Goal: Browse casually: Explore the website without a specific task or goal

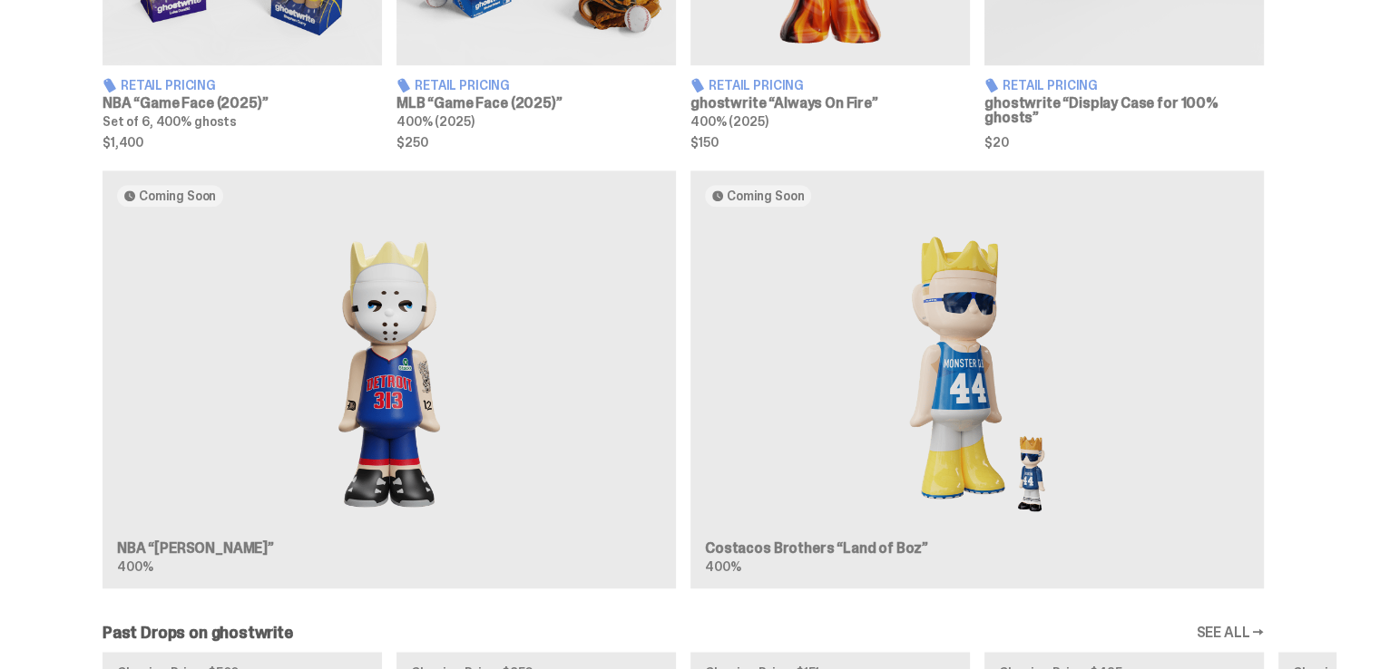
scroll to position [1179, 0]
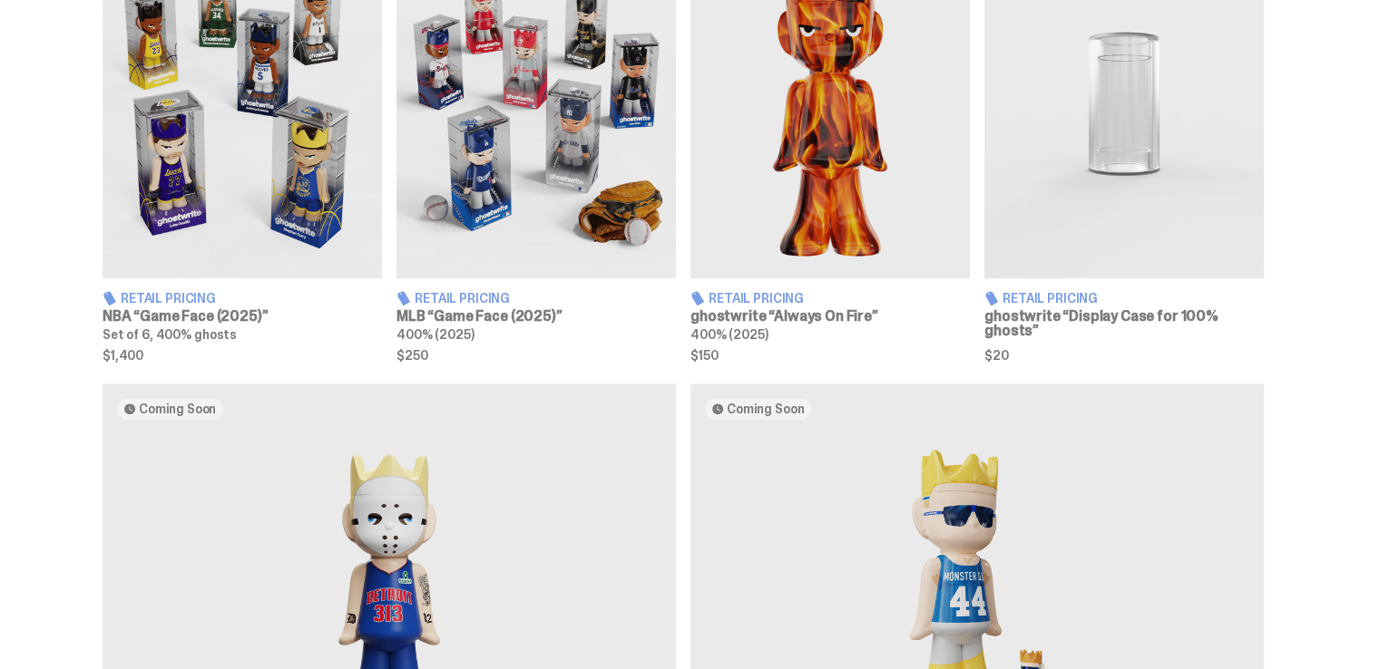
click at [279, 190] on img at bounding box center [242, 103] width 279 height 349
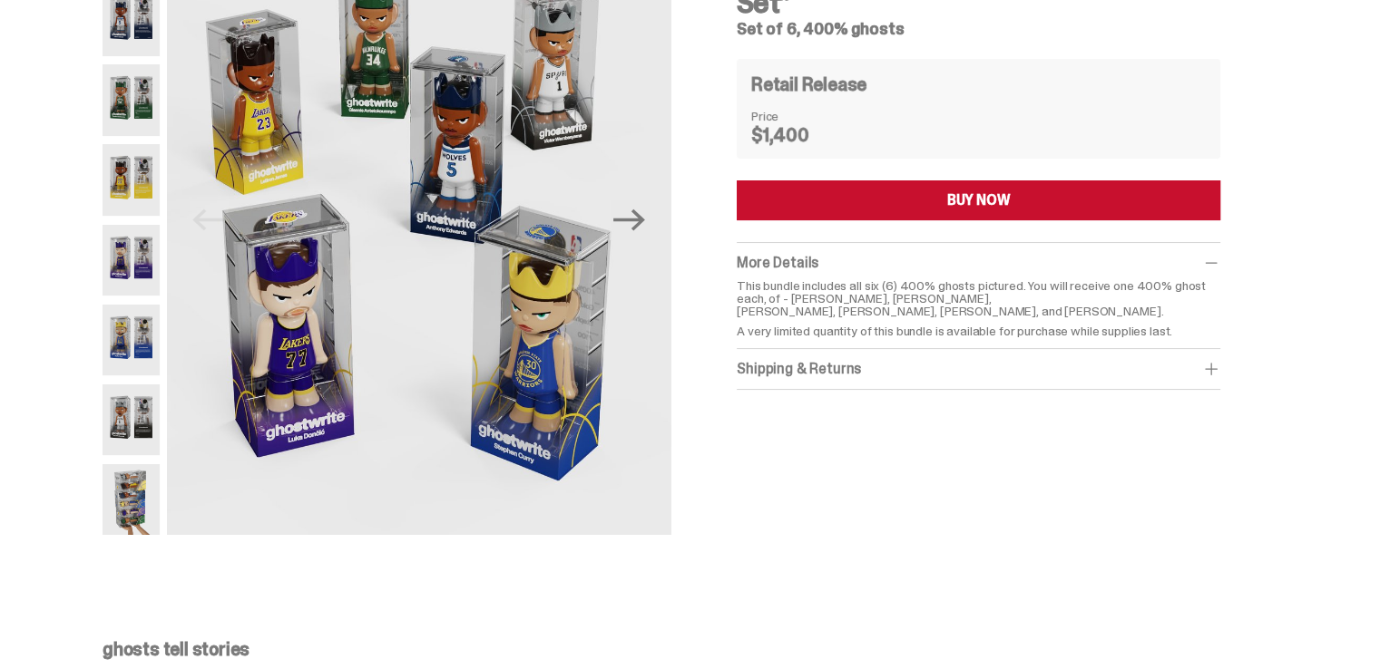
scroll to position [181, 0]
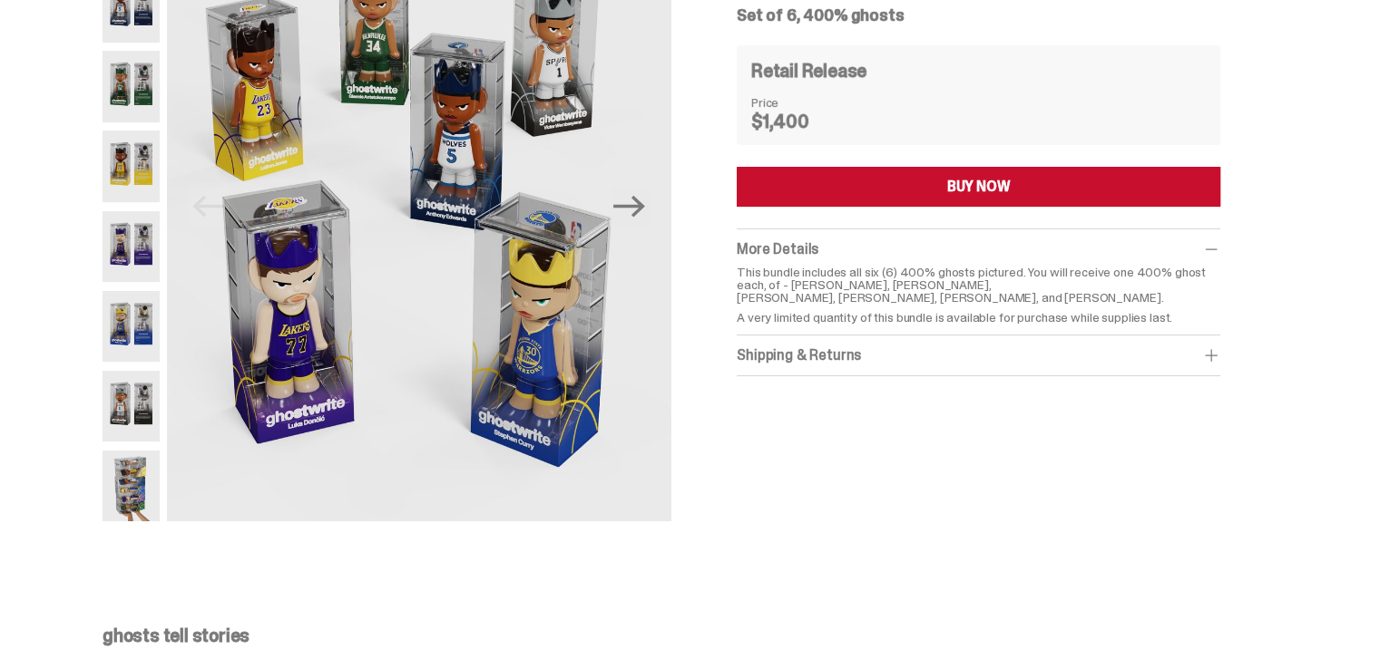
click at [127, 175] on img at bounding box center [131, 166] width 57 height 71
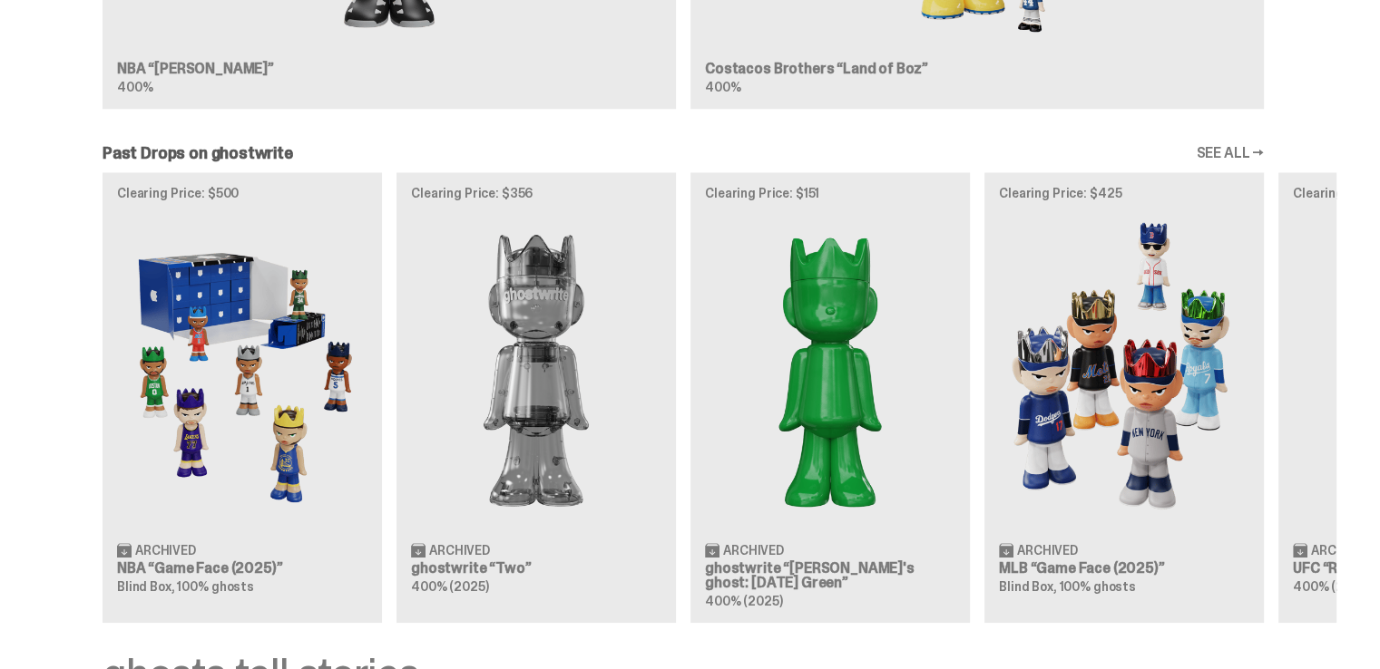
scroll to position [1905, 0]
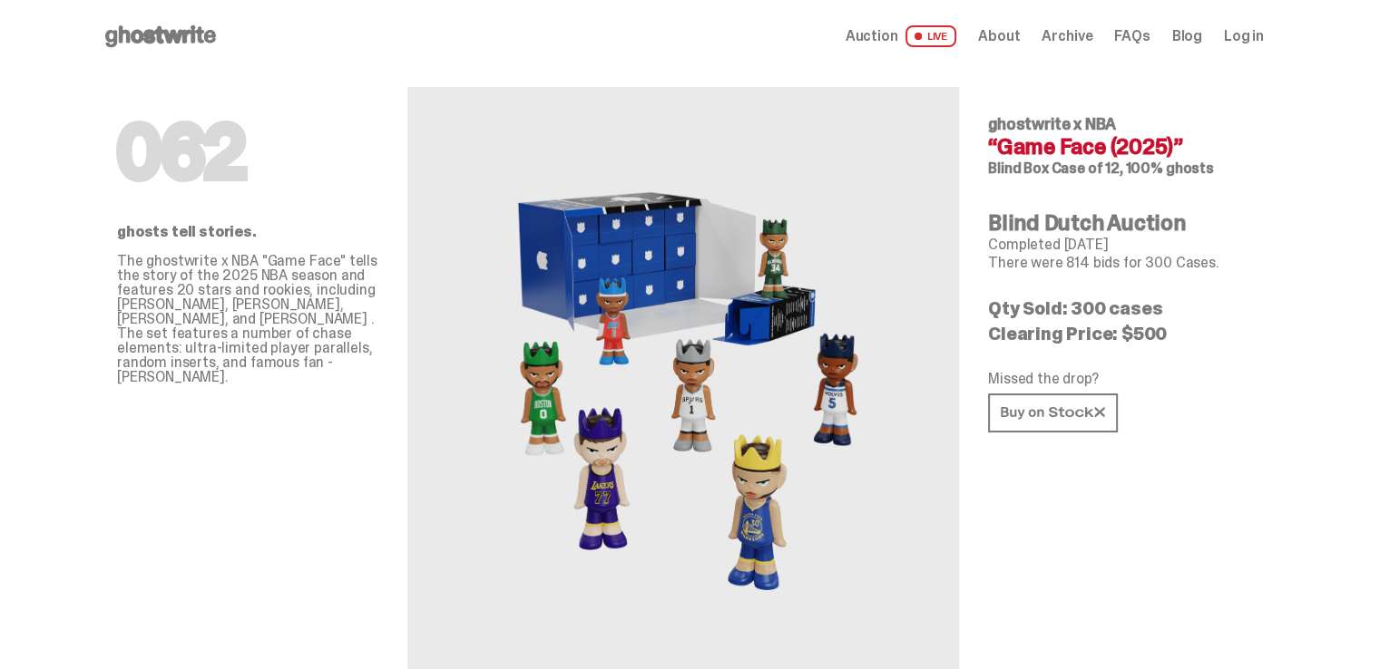
drag, startPoint x: 277, startPoint y: 400, endPoint x: 45, endPoint y: 425, distance: 232.7
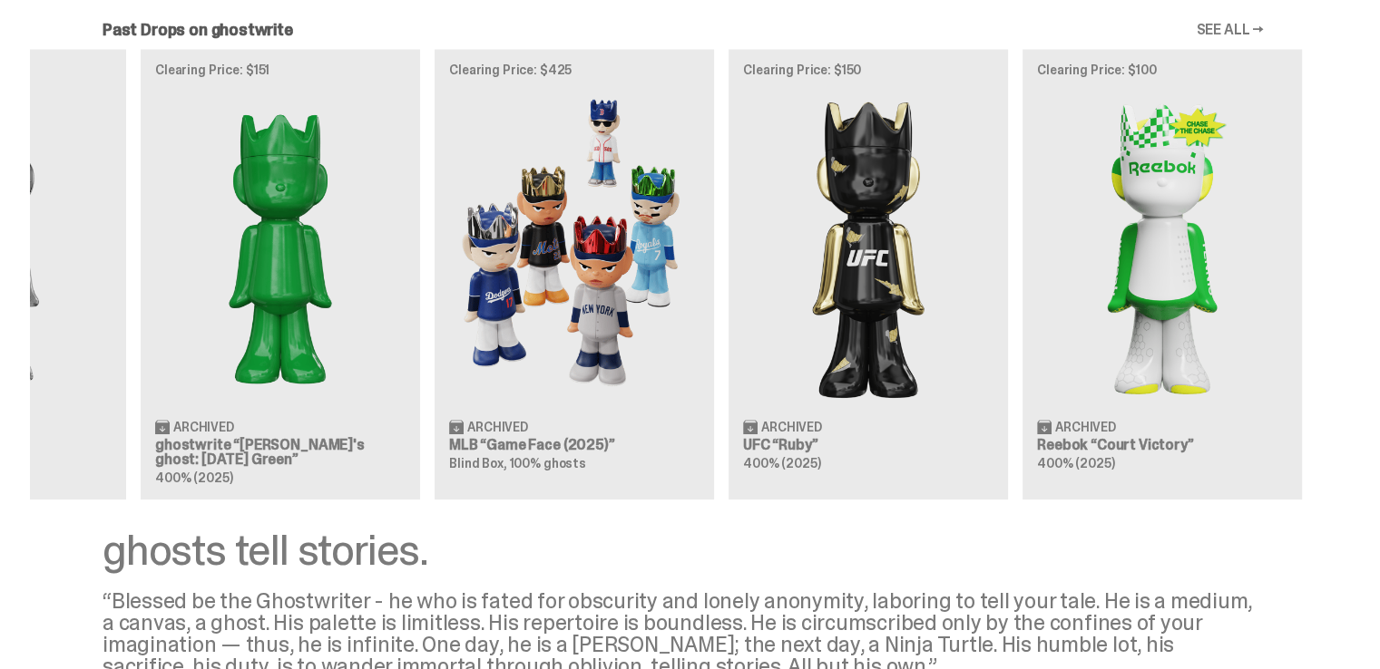
scroll to position [0, 588]
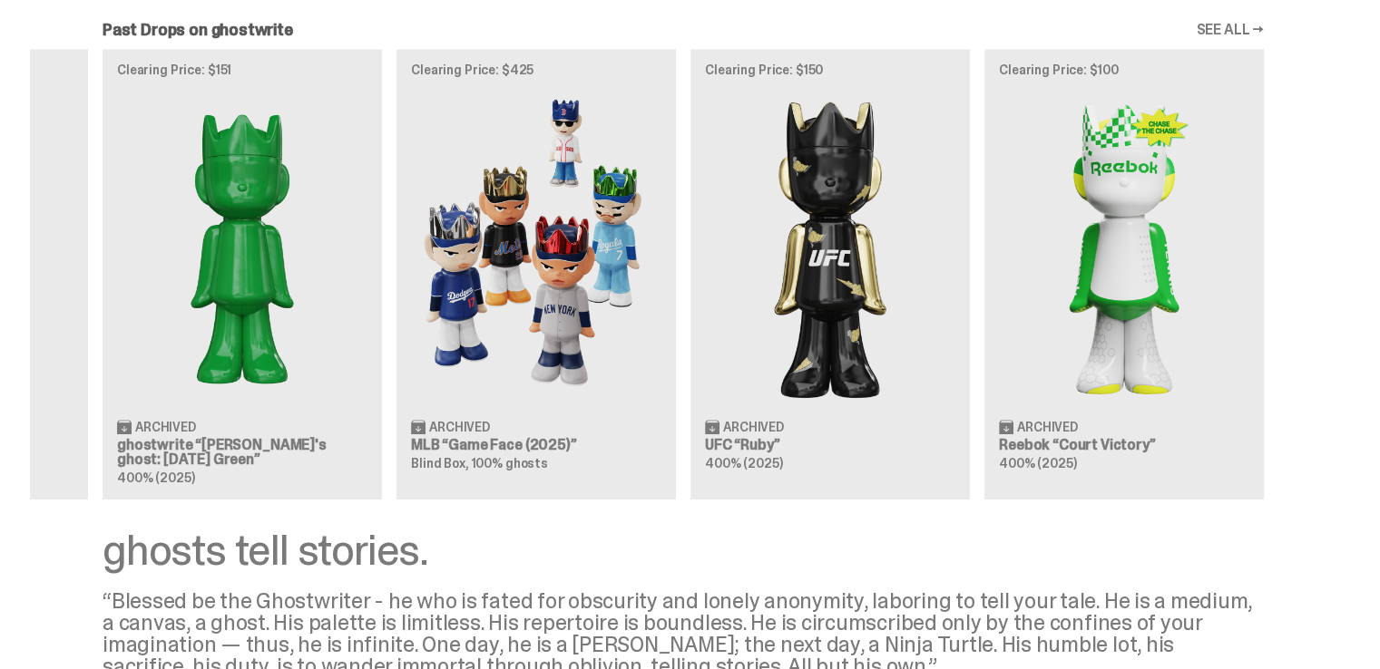
click at [215, 284] on div "Clearing Price: $500 Archived NBA “Game Face (2025)” Blind Box, 100% ghosts Cle…" at bounding box center [683, 274] width 1306 height 450
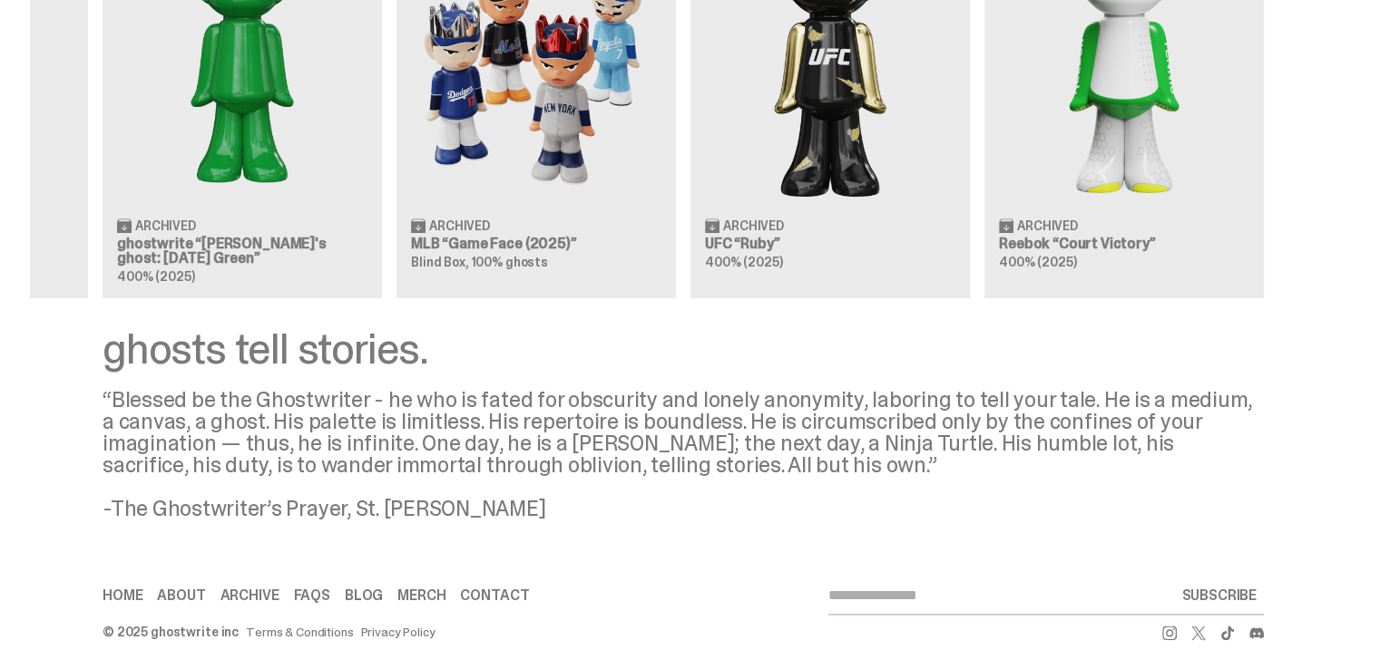
scroll to position [2203, 0]
